Goal: Task Accomplishment & Management: Manage account settings

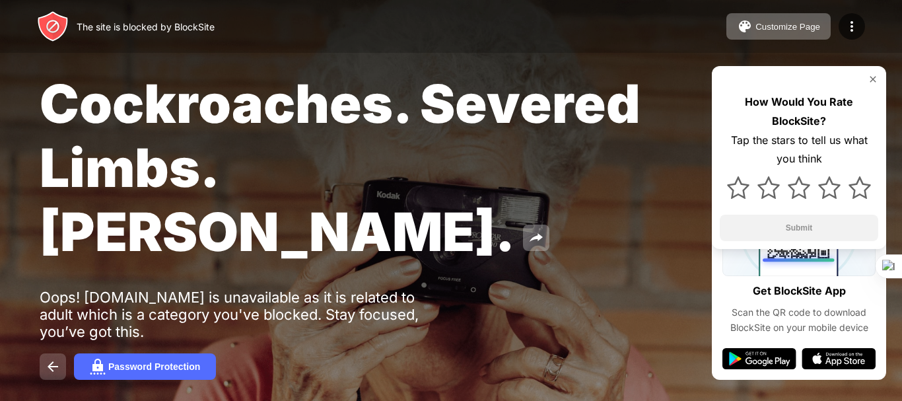
click at [52, 359] on img at bounding box center [53, 367] width 16 height 16
click at [171, 361] on div "Password Protection" at bounding box center [154, 366] width 92 height 11
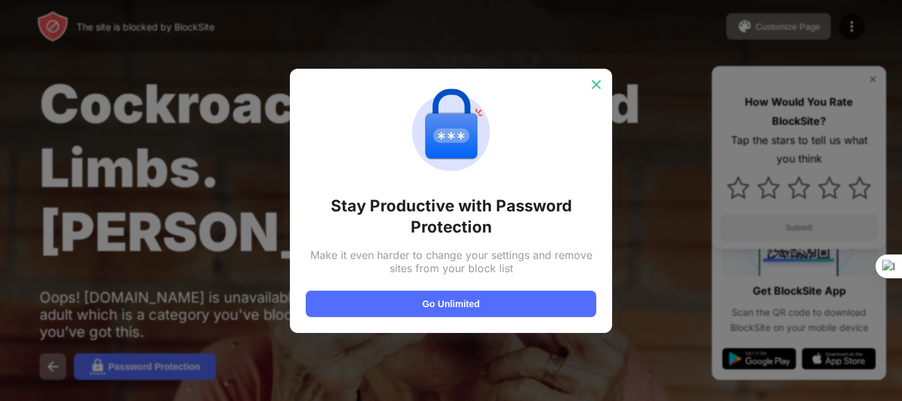
click at [591, 86] on img at bounding box center [596, 84] width 13 height 13
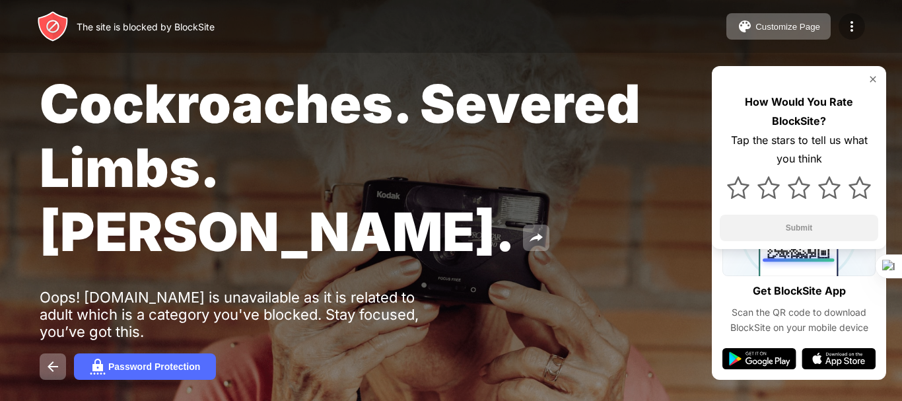
click at [846, 32] on img at bounding box center [852, 26] width 16 height 16
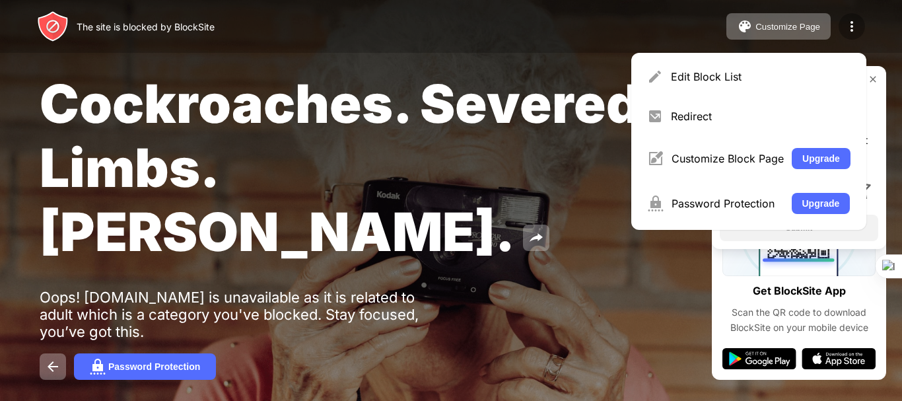
click at [846, 32] on img at bounding box center [852, 26] width 16 height 16
